Goal: Transaction & Acquisition: Purchase product/service

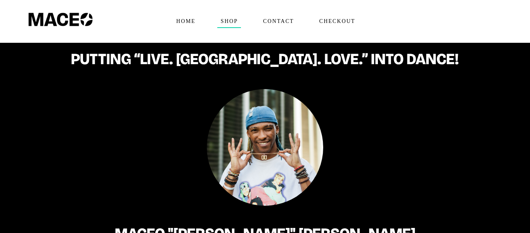
click at [234, 22] on span "Shop" at bounding box center [229, 21] width 24 height 12
